Goal: Subscribe to service/newsletter

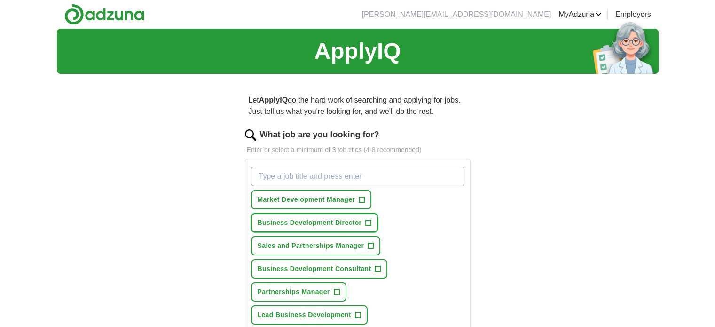
click at [370, 223] on span "+" at bounding box center [369, 223] width 6 height 8
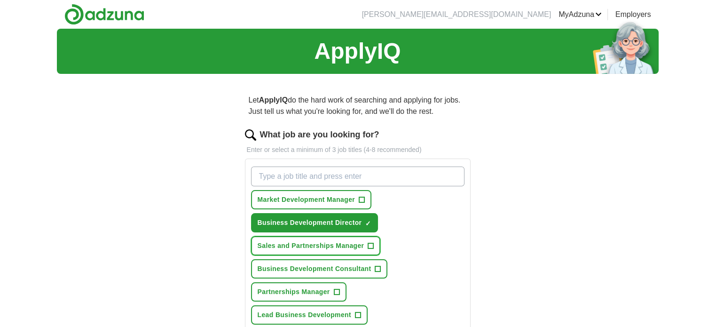
click at [372, 242] on span "+" at bounding box center [371, 246] width 6 height 8
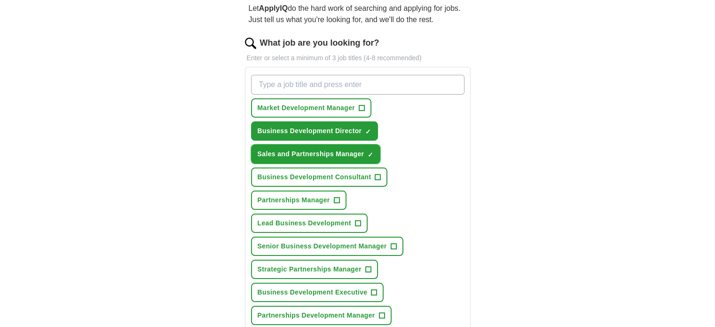
scroll to position [94, 0]
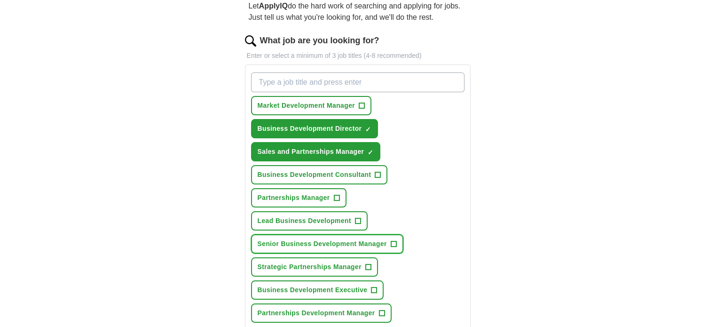
click at [393, 241] on span "+" at bounding box center [394, 244] width 6 height 8
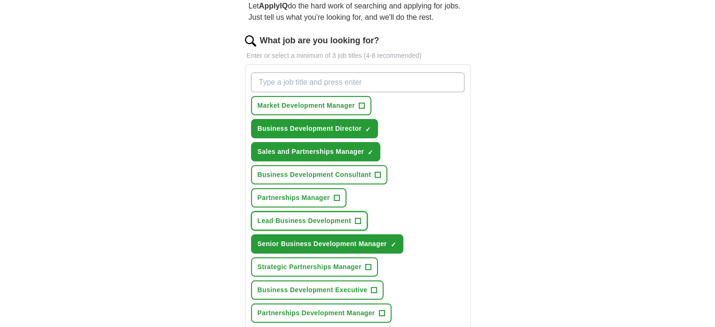
click at [359, 217] on span "+" at bounding box center [358, 221] width 6 height 8
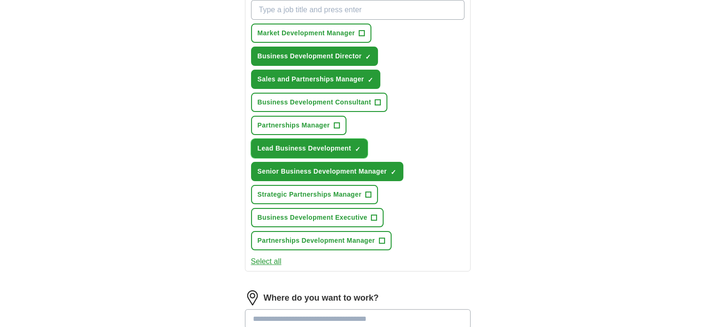
scroll to position [188, 0]
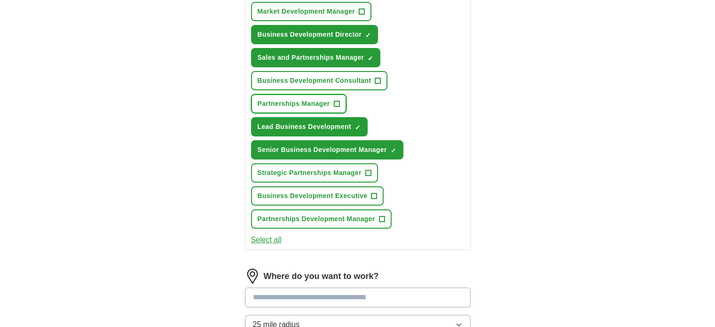
click at [337, 103] on span "+" at bounding box center [337, 104] width 6 height 8
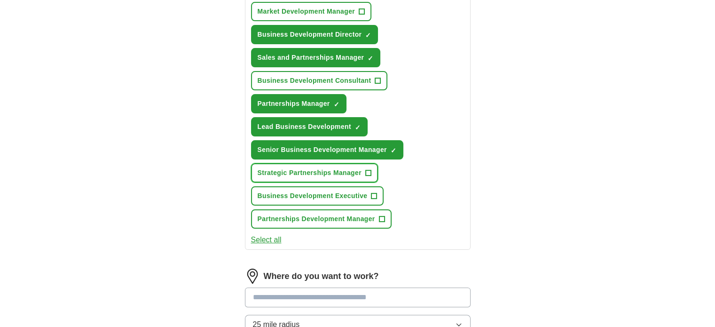
click at [369, 172] on span "+" at bounding box center [368, 173] width 6 height 8
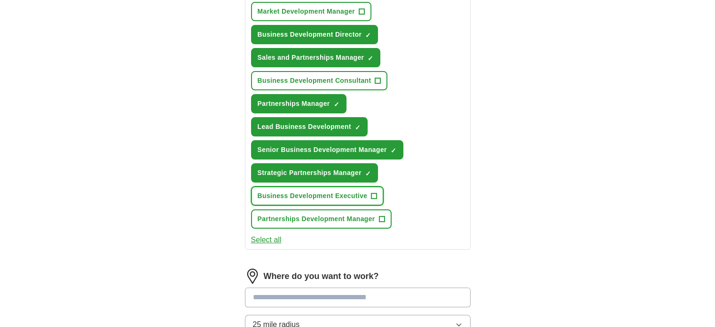
click at [373, 192] on span "+" at bounding box center [374, 196] width 6 height 8
click at [382, 215] on span "+" at bounding box center [382, 219] width 6 height 8
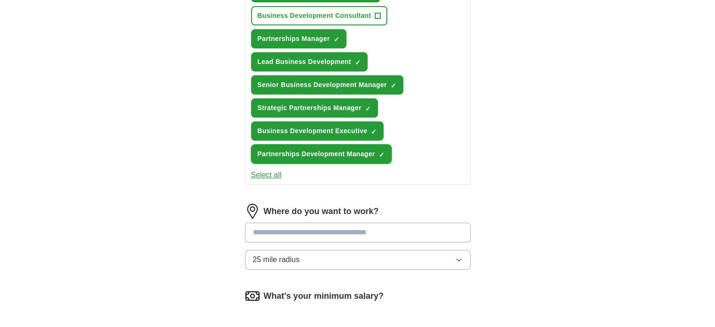
scroll to position [329, 0]
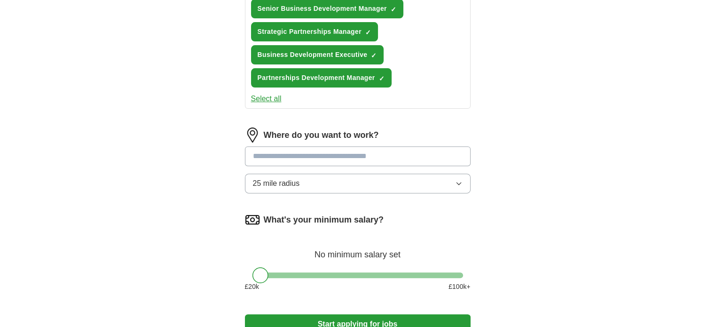
click at [459, 182] on icon "button" at bounding box center [458, 183] width 4 height 2
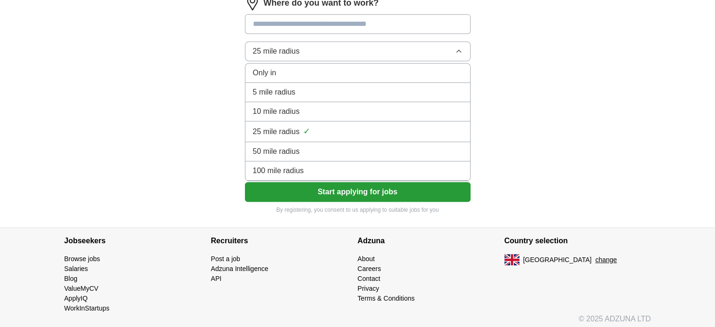
scroll to position [414, 0]
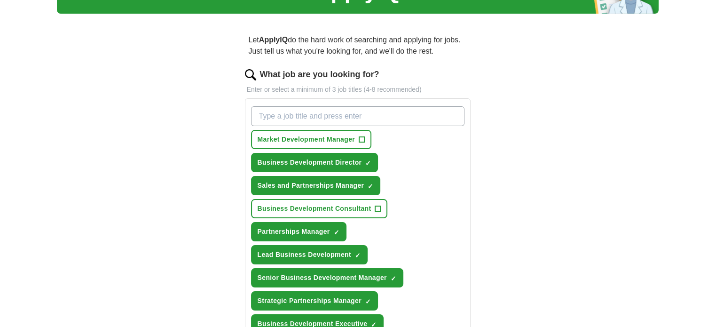
scroll to position [38, 0]
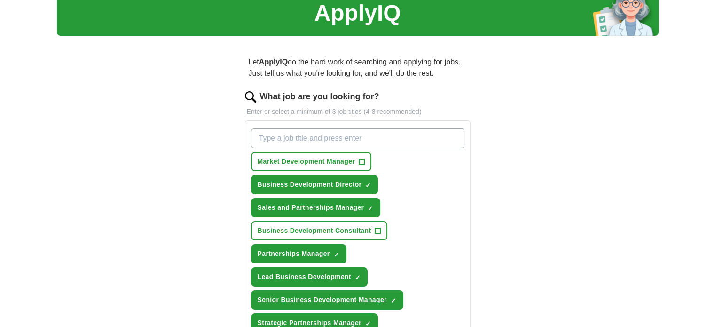
click at [7, 72] on div "ApplyIQ Let ApplyIQ do the hard work of searching and applying for jobs. Just t…" at bounding box center [357, 320] width 715 height 659
